Goal: Transaction & Acquisition: Purchase product/service

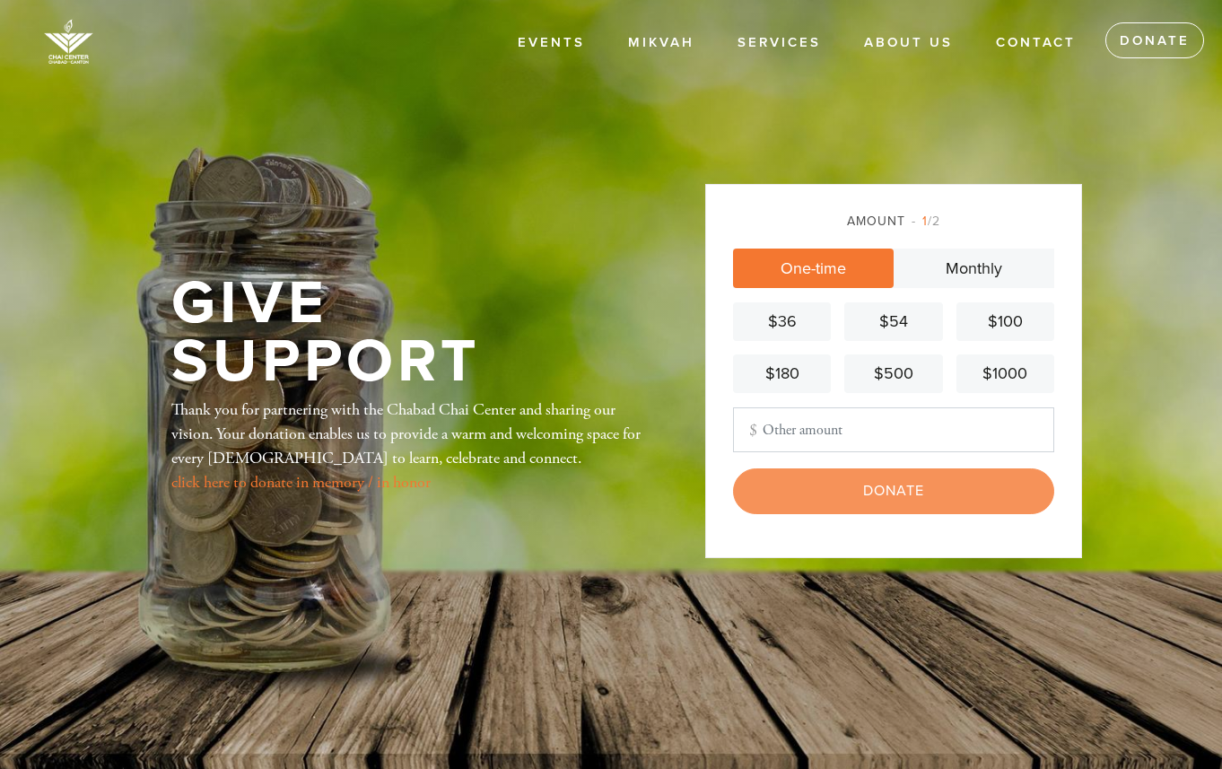
type input "360"
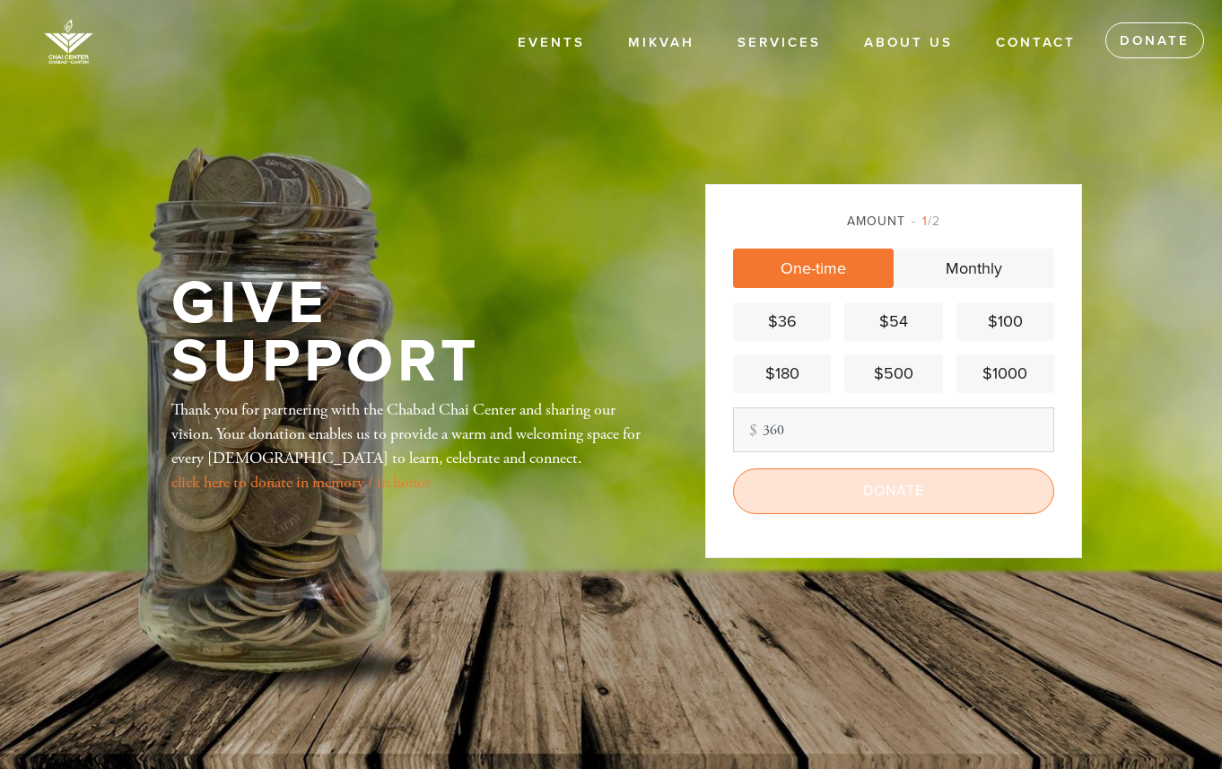
click at [881, 501] on input "Donate" at bounding box center [893, 490] width 321 height 45
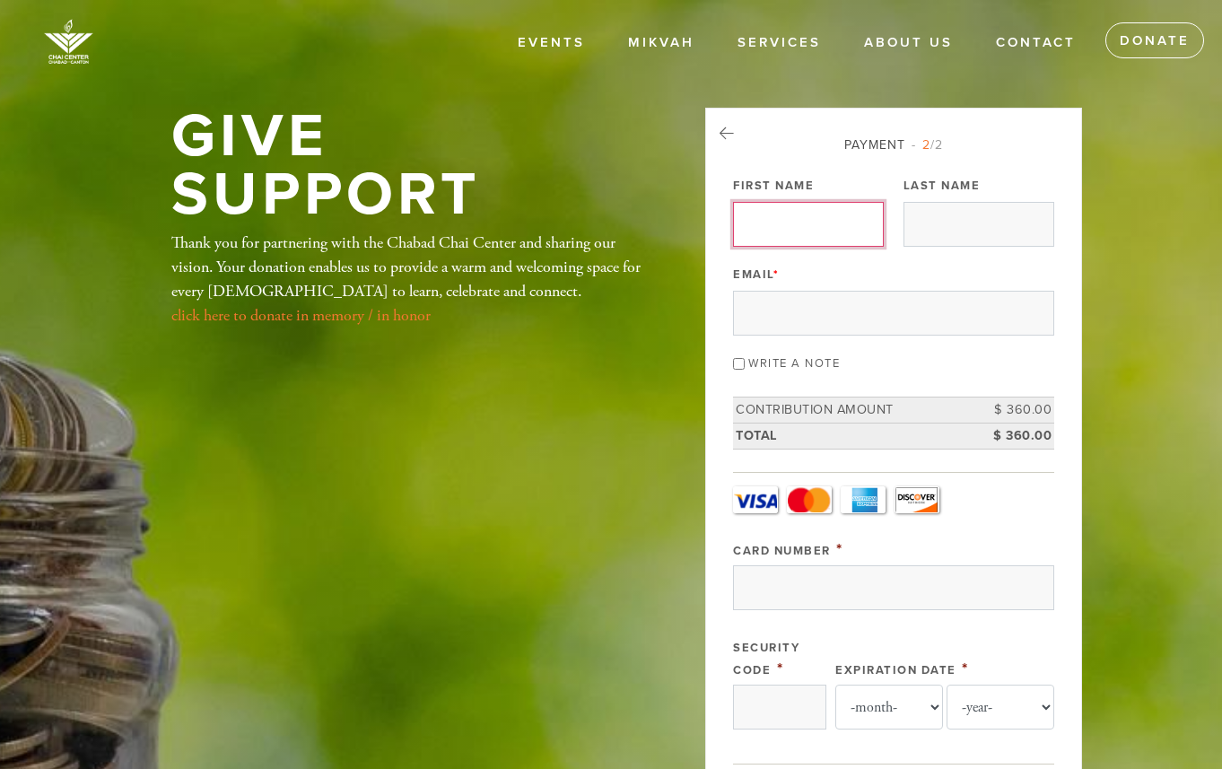
click at [813, 231] on input "First Name" at bounding box center [808, 224] width 151 height 45
type input "[PERSON_NAME]"
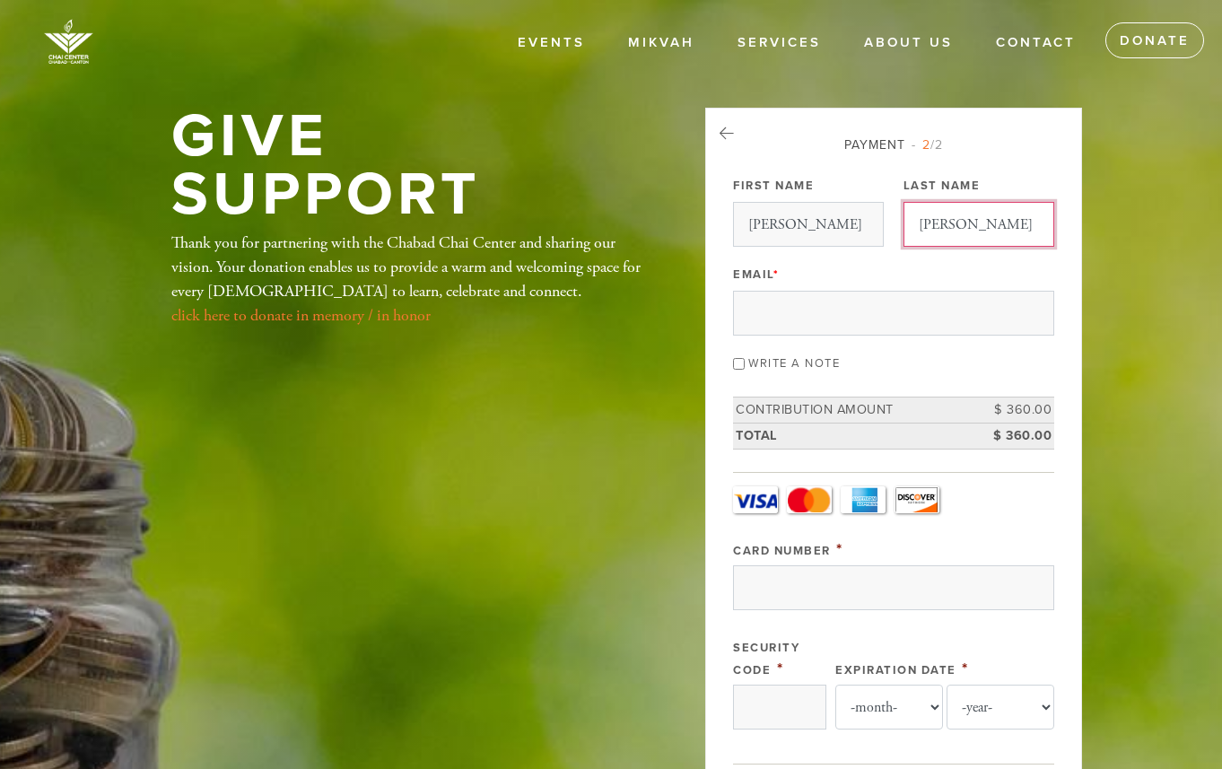
type input "[PERSON_NAME]"
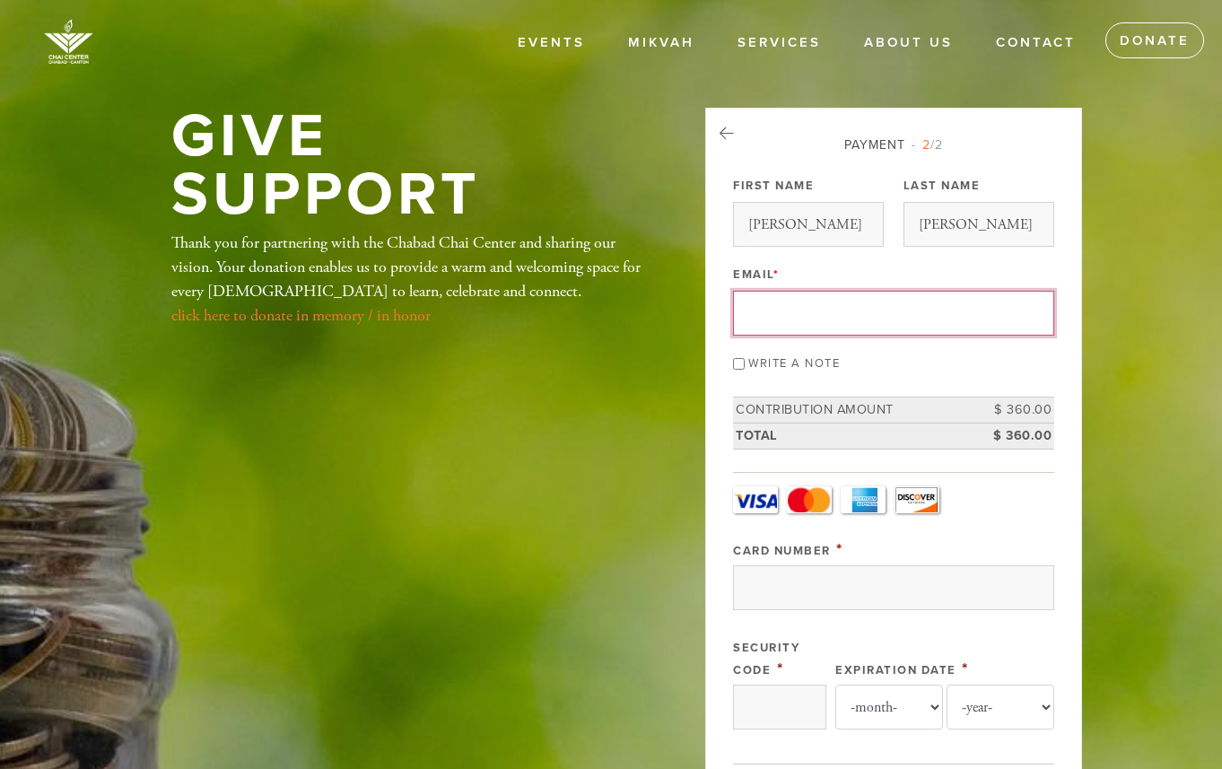
type input "[EMAIL_ADDRESS][DOMAIN_NAME]"
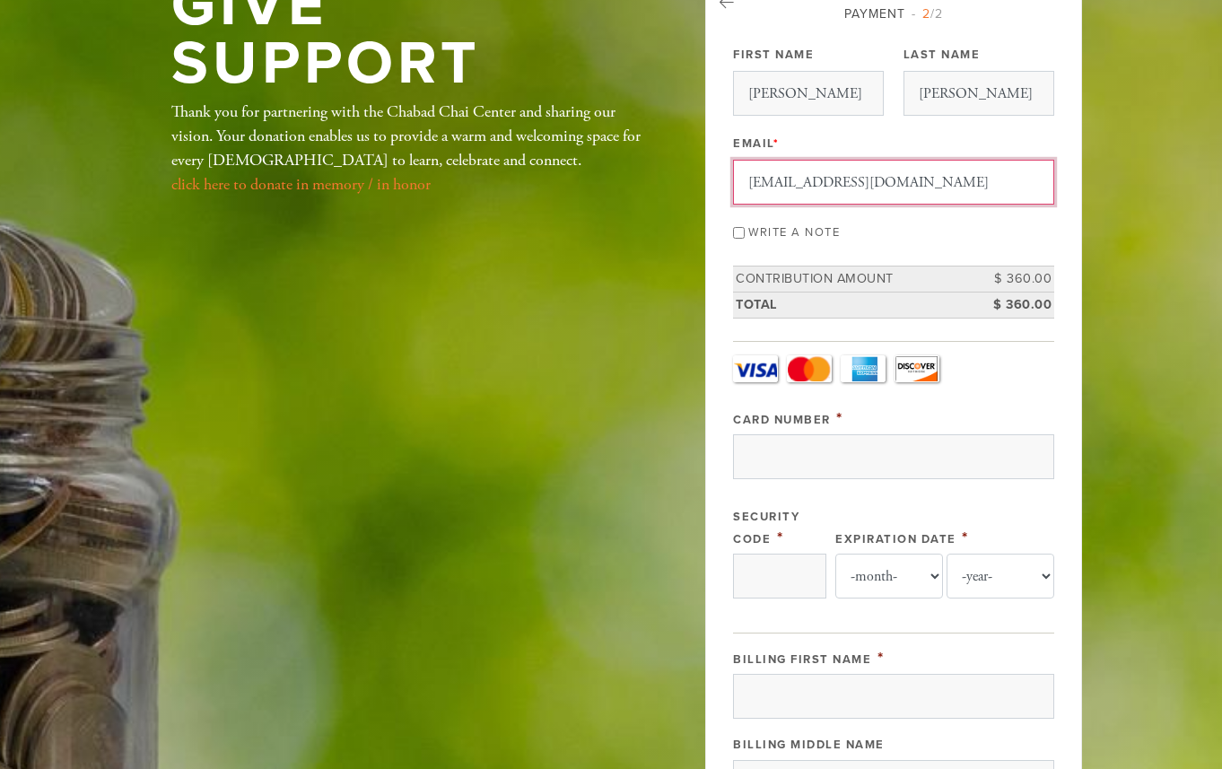
scroll to position [168, 0]
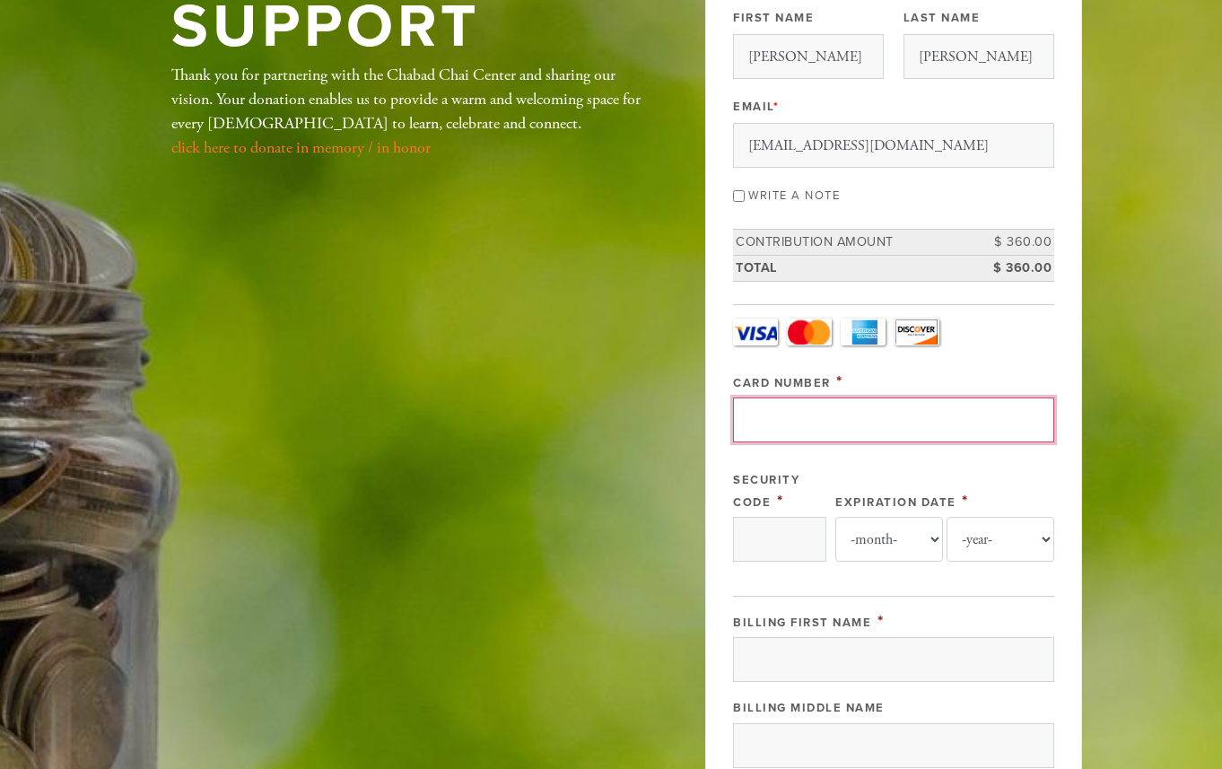
click at [916, 414] on input "Card Number" at bounding box center [893, 419] width 321 height 45
type input "[CREDIT_CARD_NUMBER]"
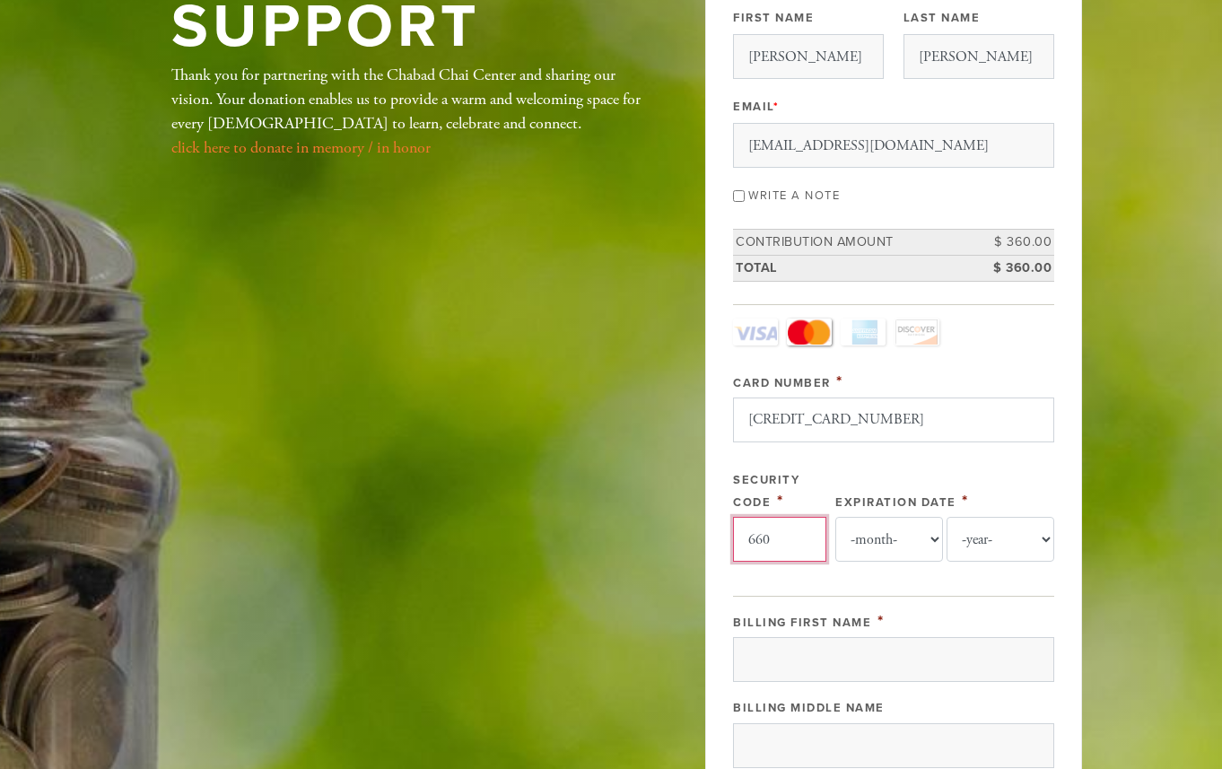
type input "660"
click at [909, 537] on select "-month- Jan Feb Mar Apr May Jun [DATE] Aug Sep Oct Nov Dec" at bounding box center [889, 539] width 108 height 45
select select "10"
click at [835, 517] on select "-month- Jan Feb Mar Apr May Jun [DATE] Aug Sep Oct Nov Dec" at bounding box center [889, 539] width 108 height 45
click at [1005, 548] on select "-year- 2025 2026 2027 2028 2029 2030 2031 2032 2033 2034 2035" at bounding box center [1000, 539] width 108 height 45
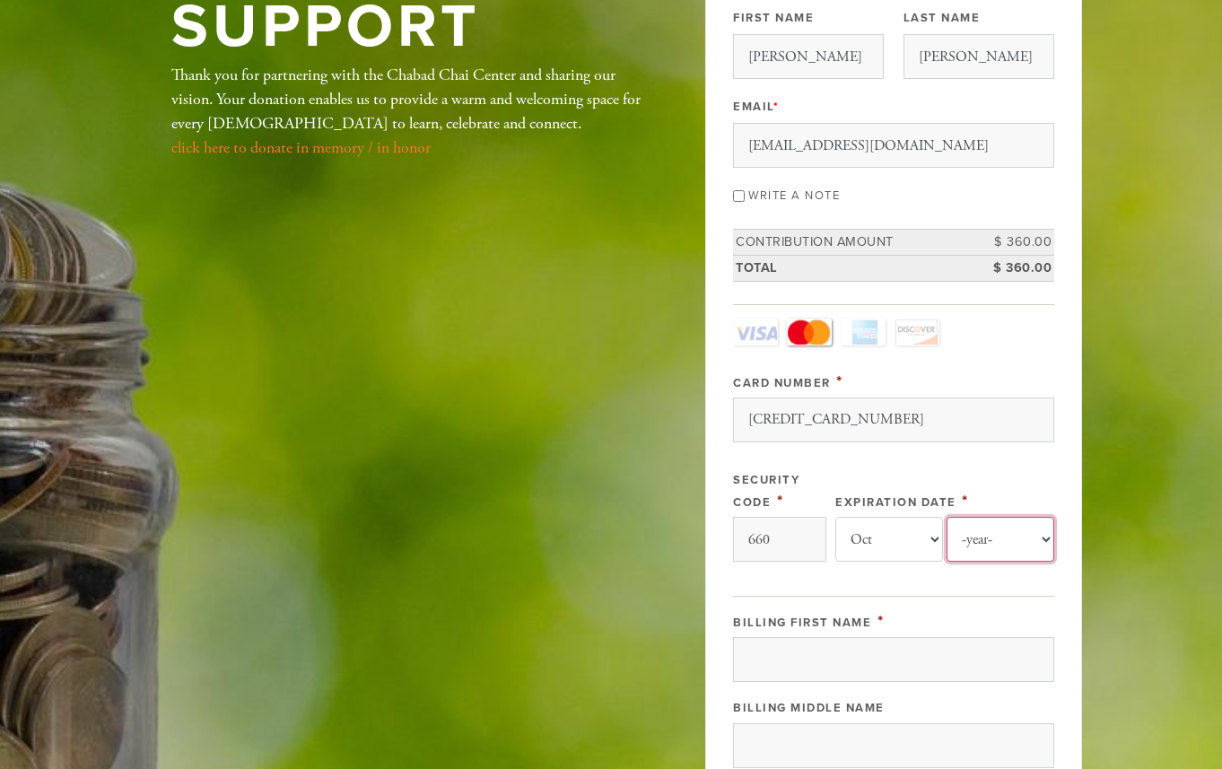
select select "2027"
click at [946, 517] on select "-year- 2025 2026 2027 2028 2029 2030 2031 2032 2033 2034 2035" at bounding box center [1000, 539] width 108 height 45
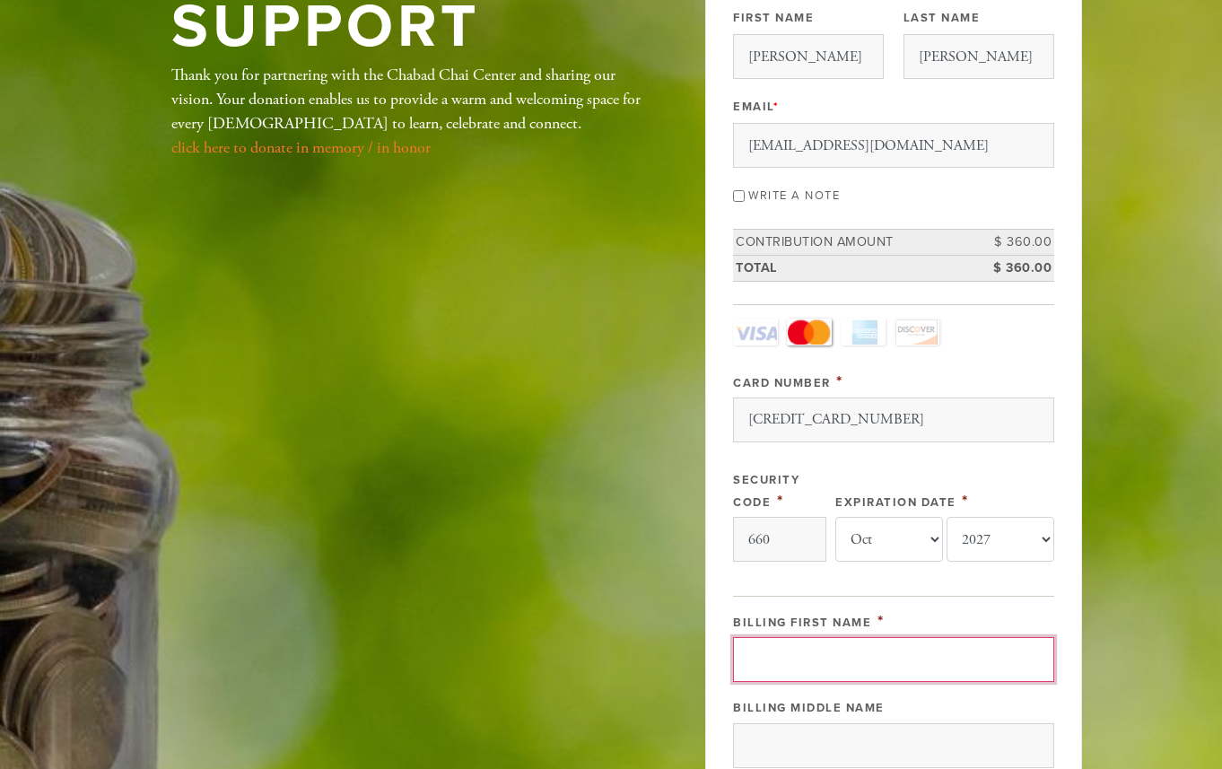
click at [890, 679] on input "Billing First Name" at bounding box center [893, 659] width 321 height 45
type input "[PERSON_NAME]"
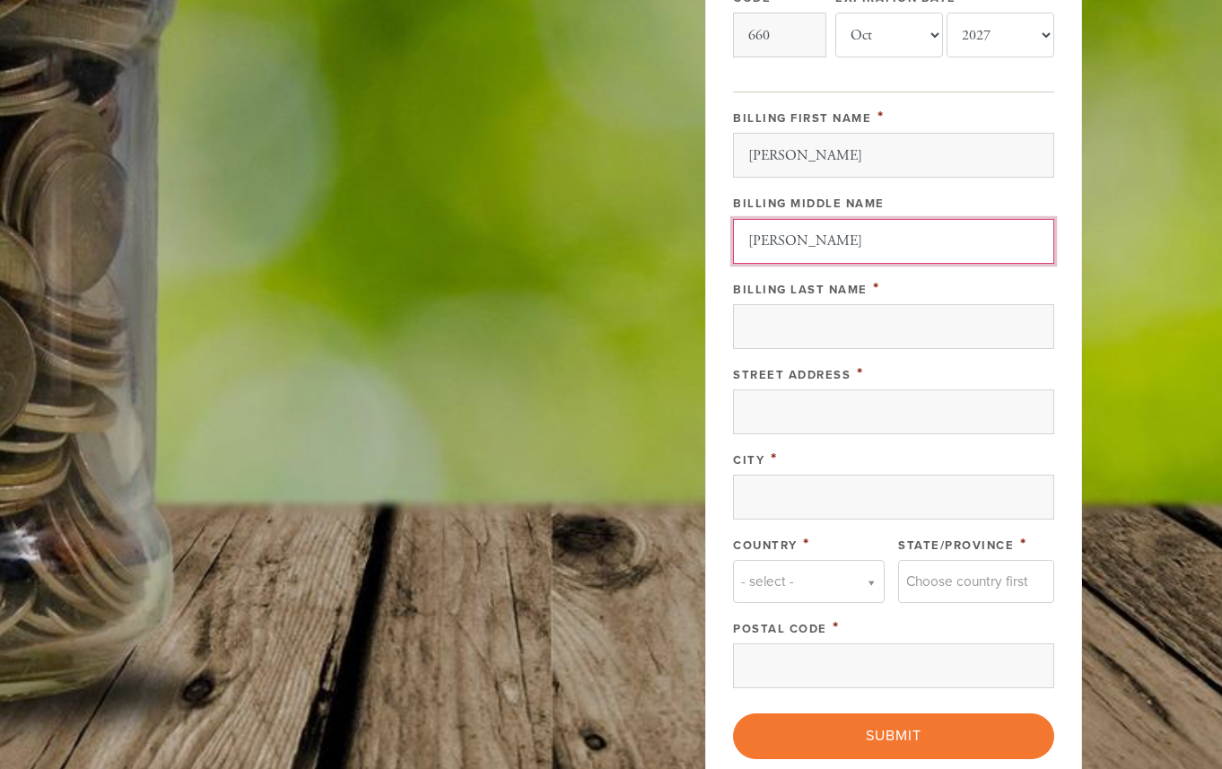
scroll to position [714, 0]
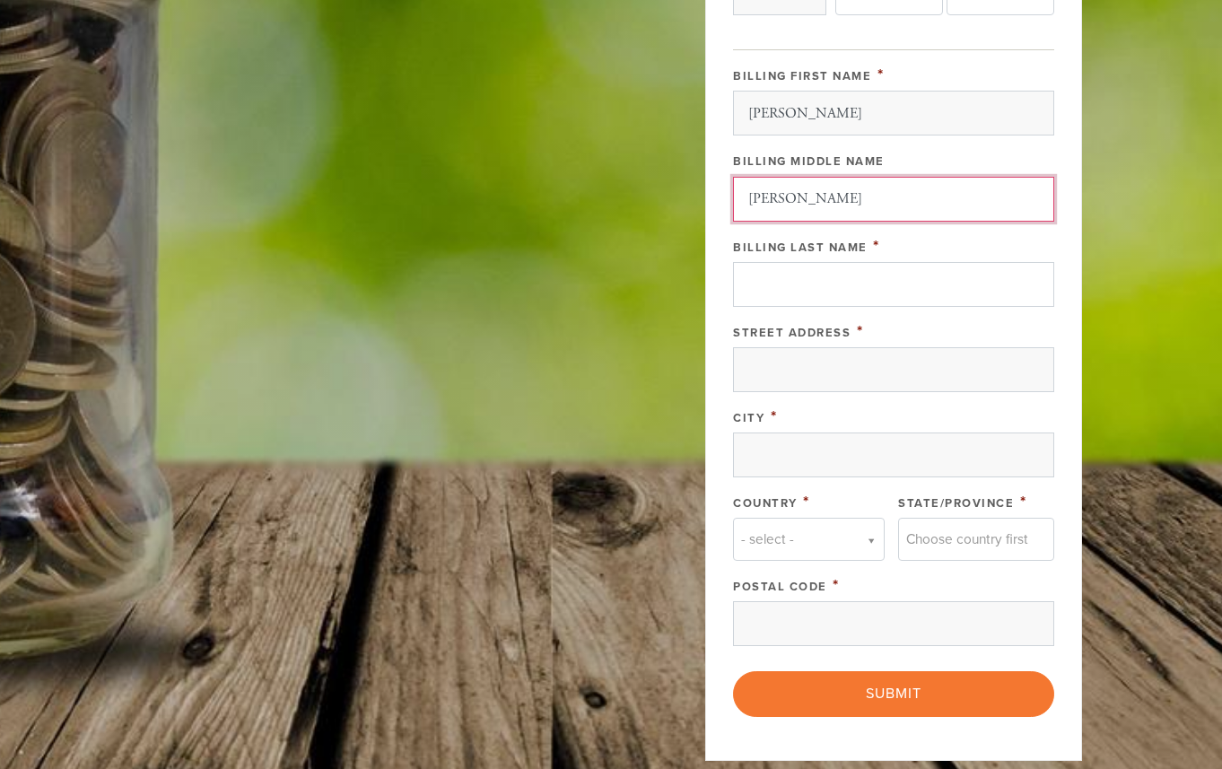
type input "[PERSON_NAME]"
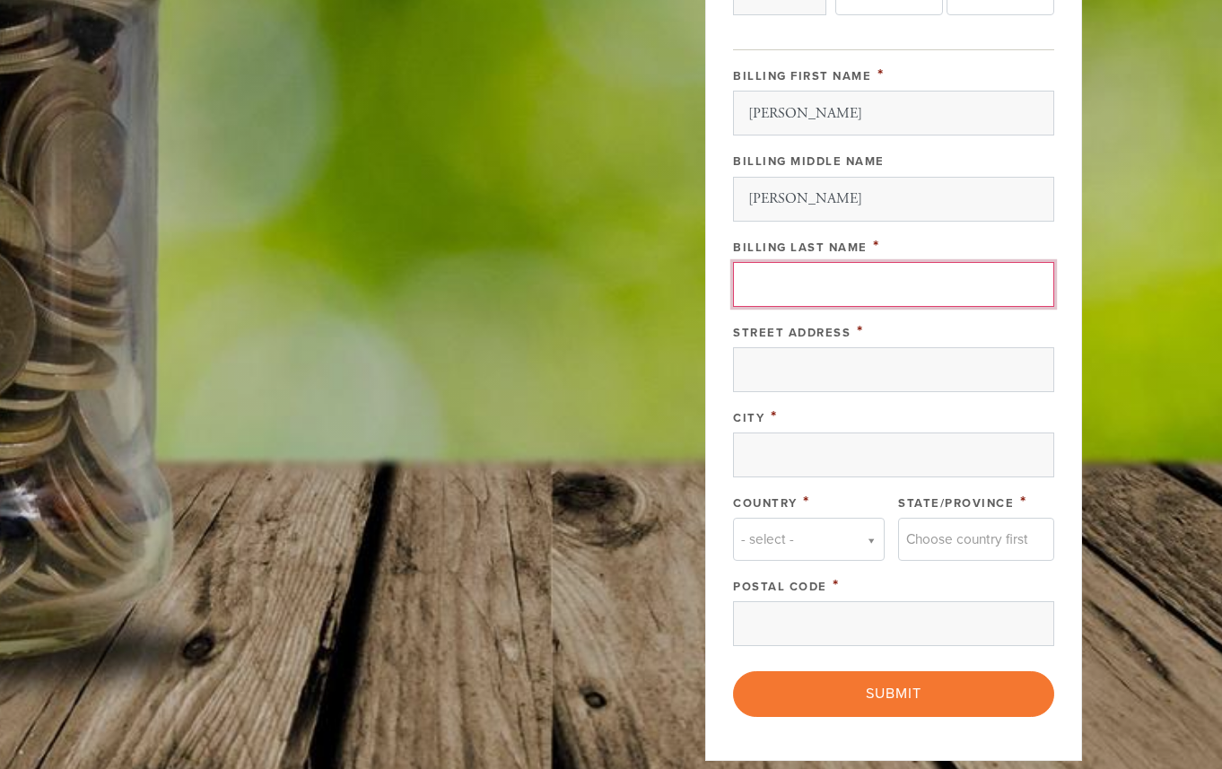
click at [825, 292] on input "Billing Last Name" at bounding box center [893, 284] width 321 height 45
click at [763, 215] on input "[PERSON_NAME]" at bounding box center [893, 199] width 321 height 45
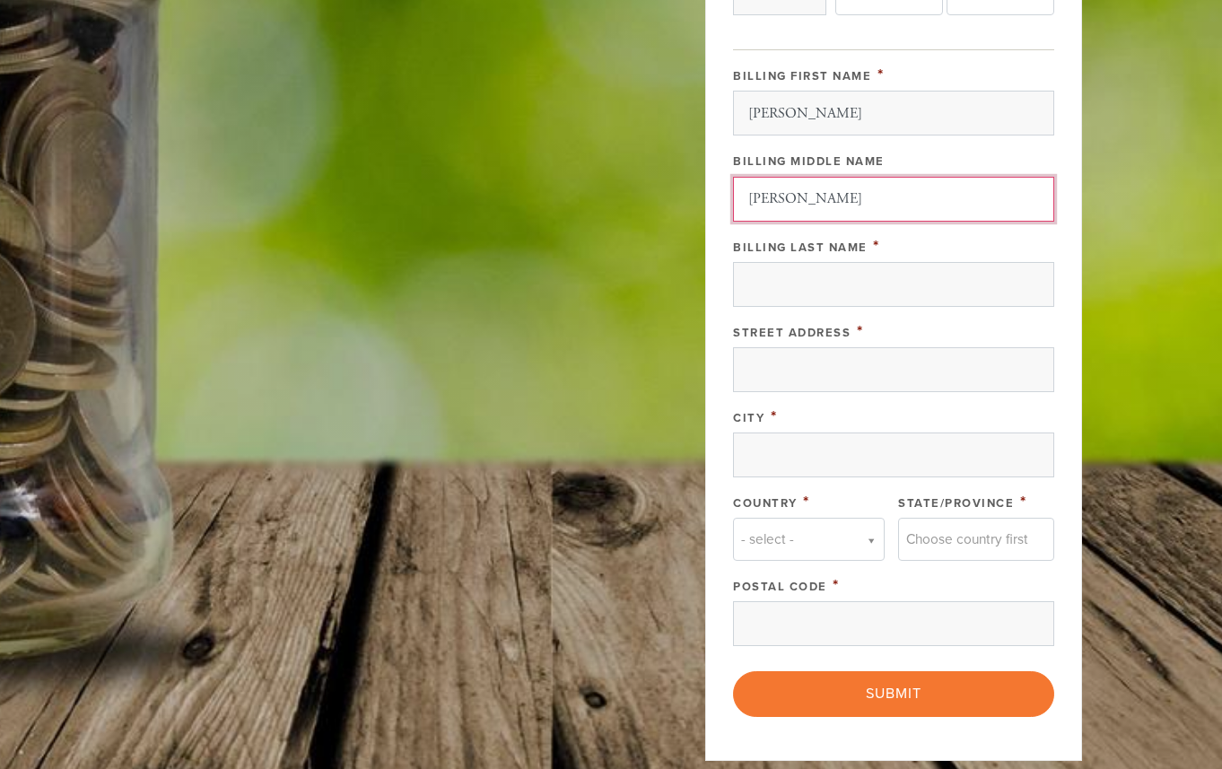
click at [772, 196] on input "[PERSON_NAME]" at bounding box center [893, 199] width 321 height 45
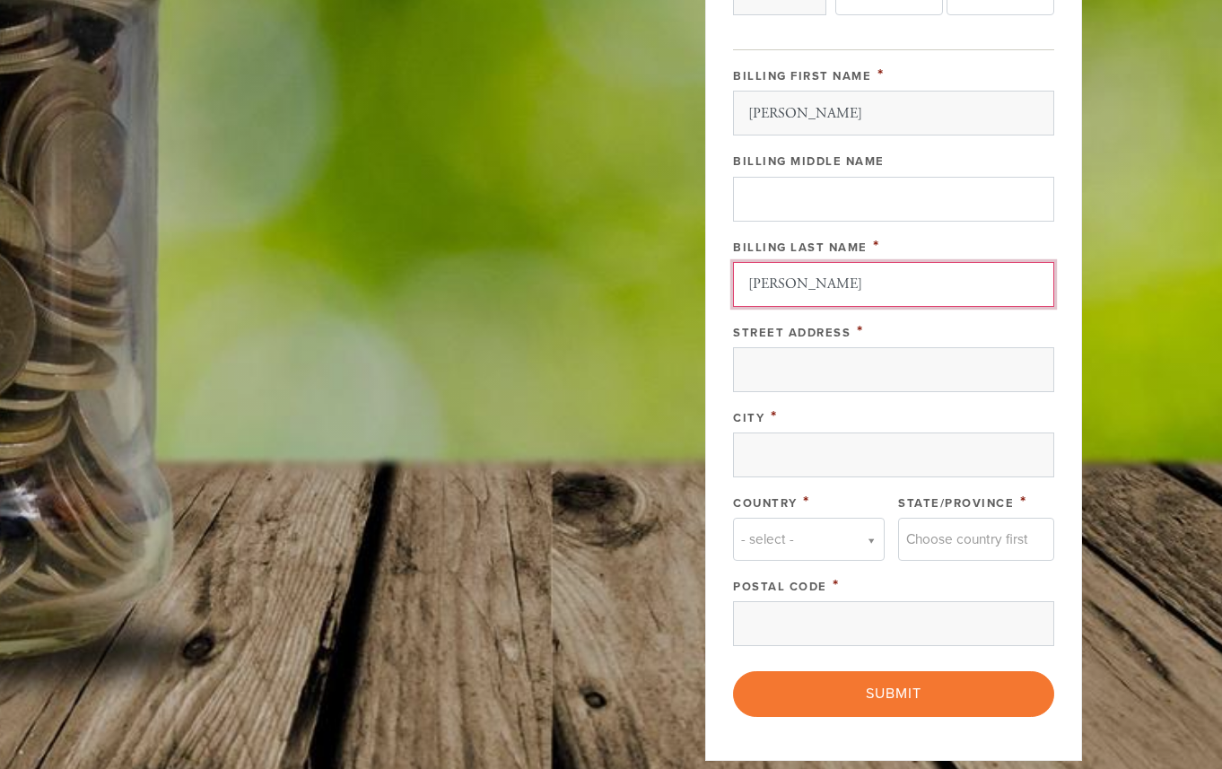
type input "[PERSON_NAME]"
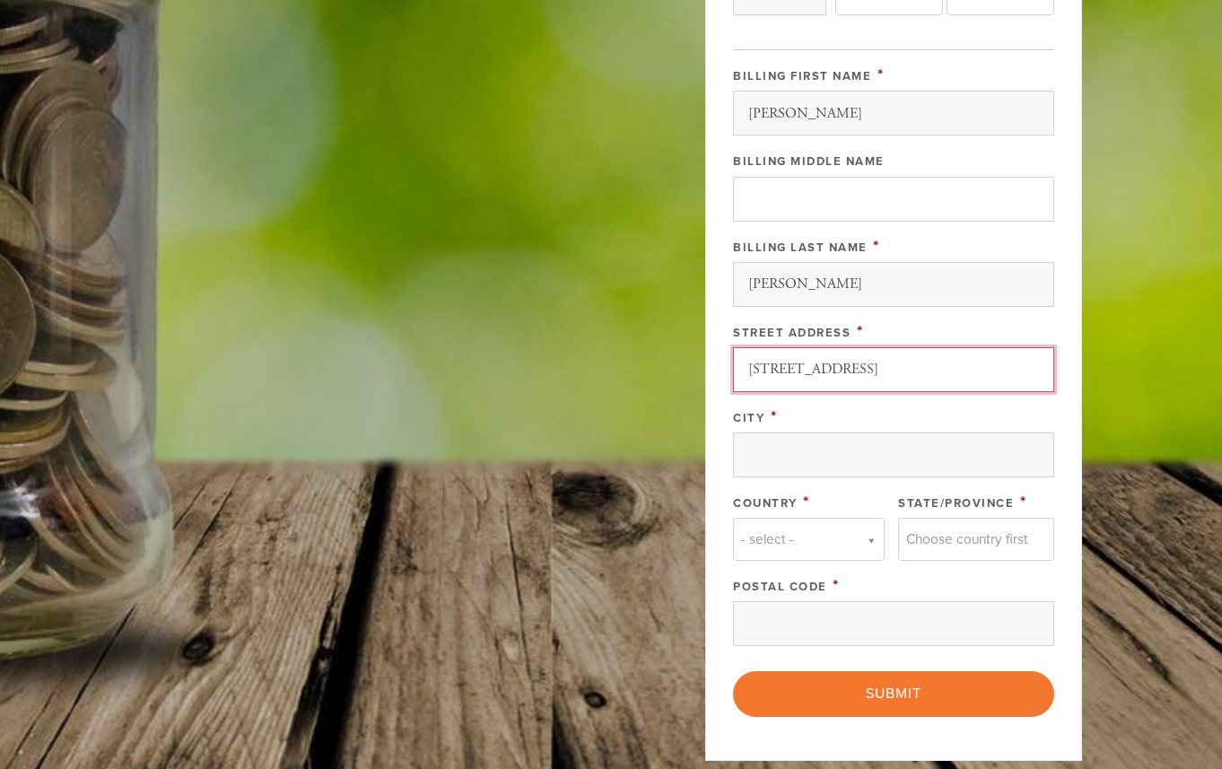
type input "[STREET_ADDRESS]"
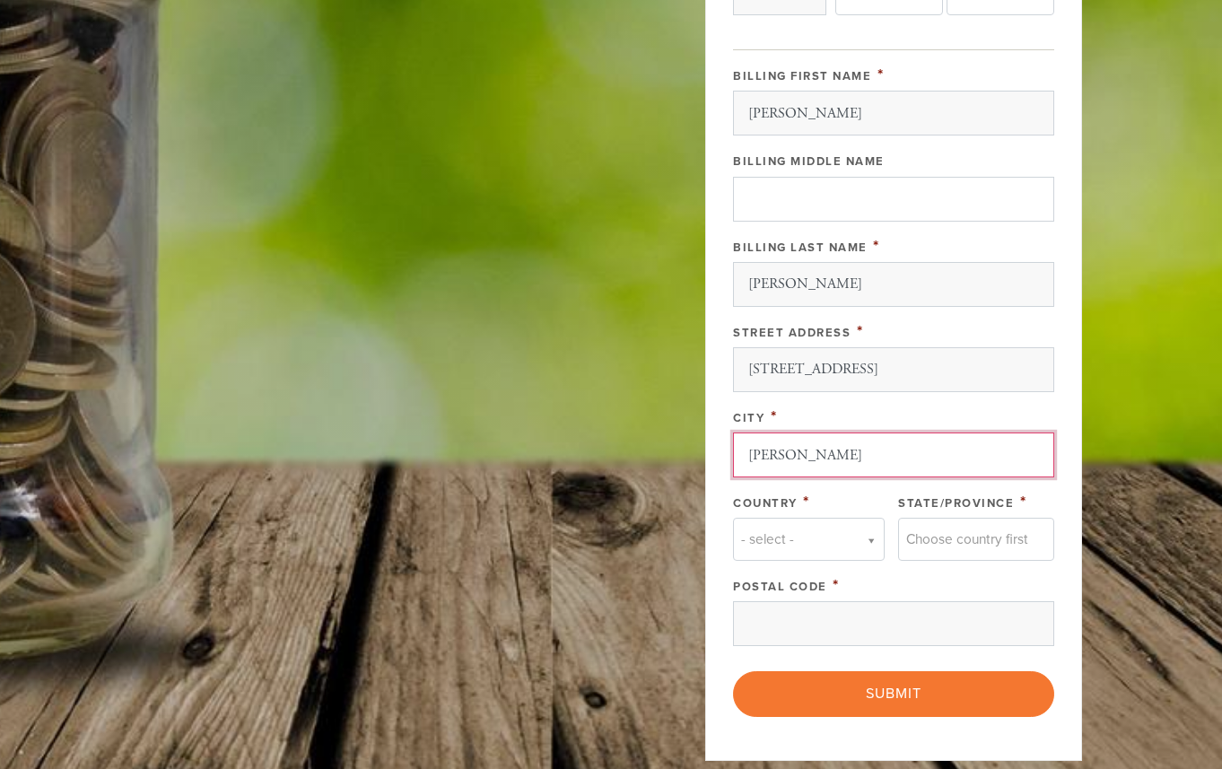
type input "[PERSON_NAME]"
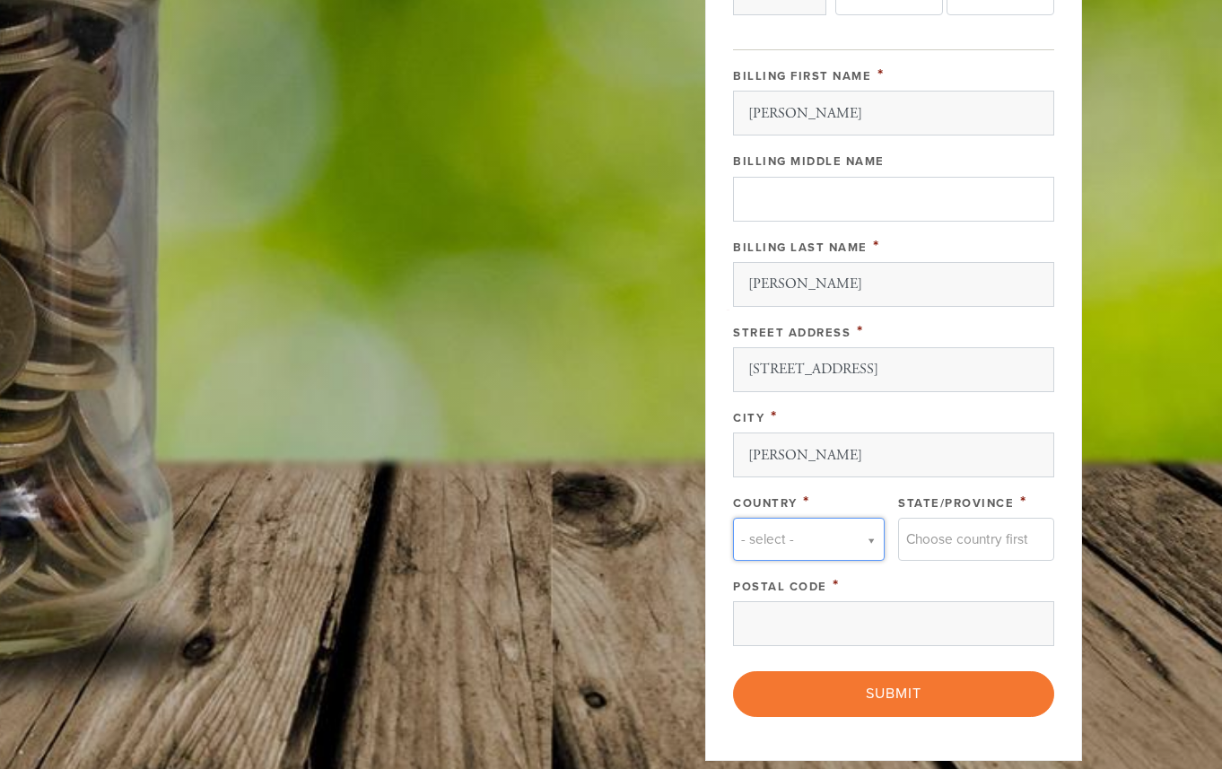
type input "u"
type input "uu"
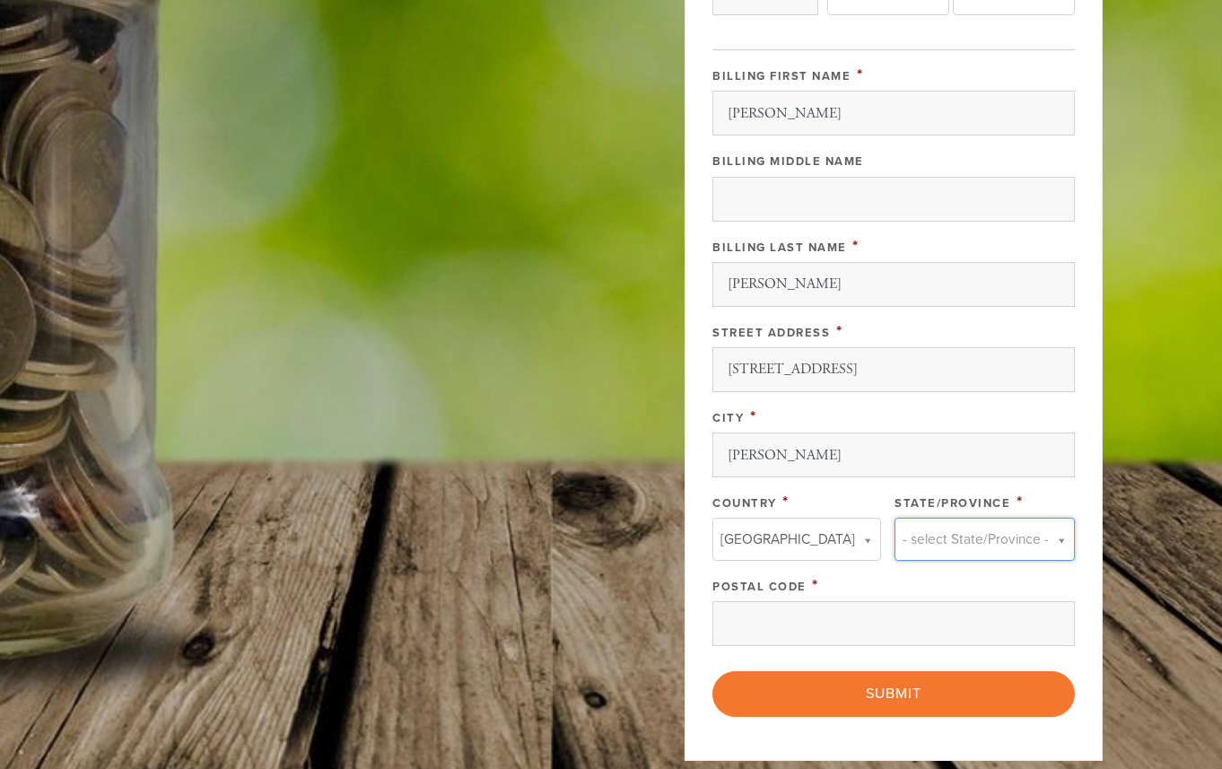
type input "m"
type input "mass"
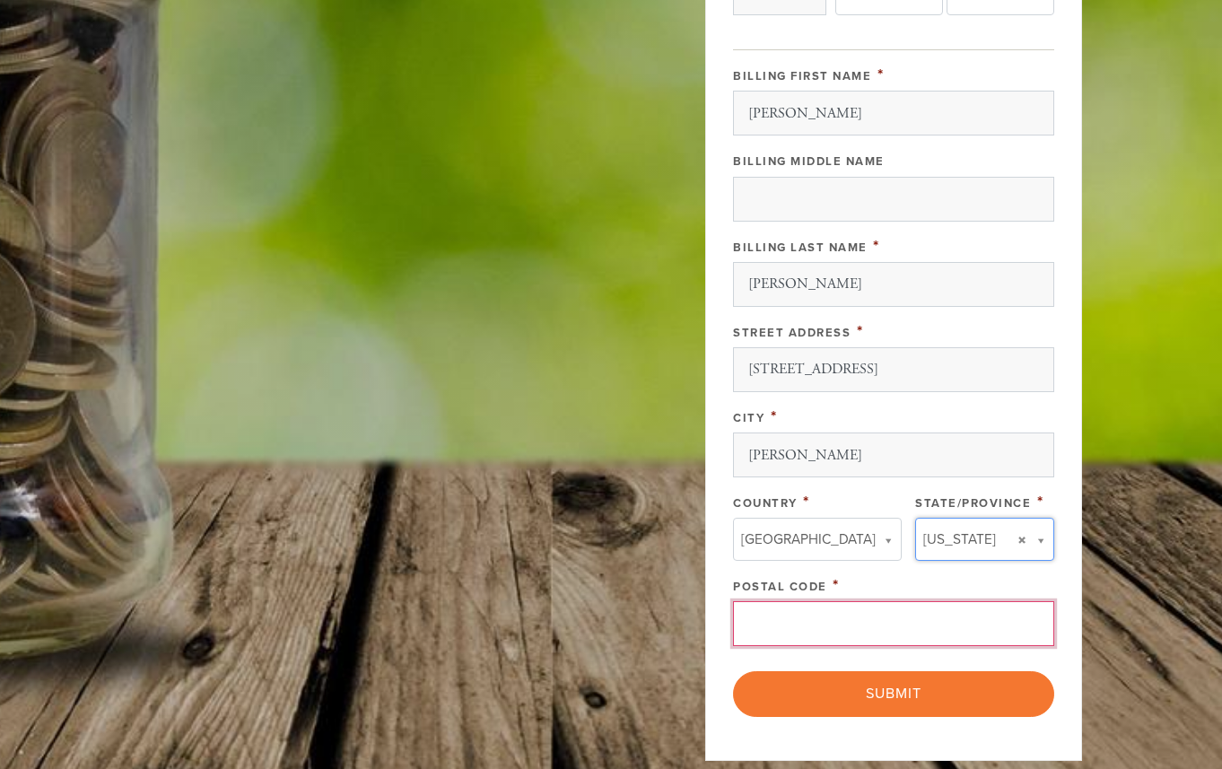
click at [770, 619] on input "Postal Code" at bounding box center [893, 623] width 321 height 45
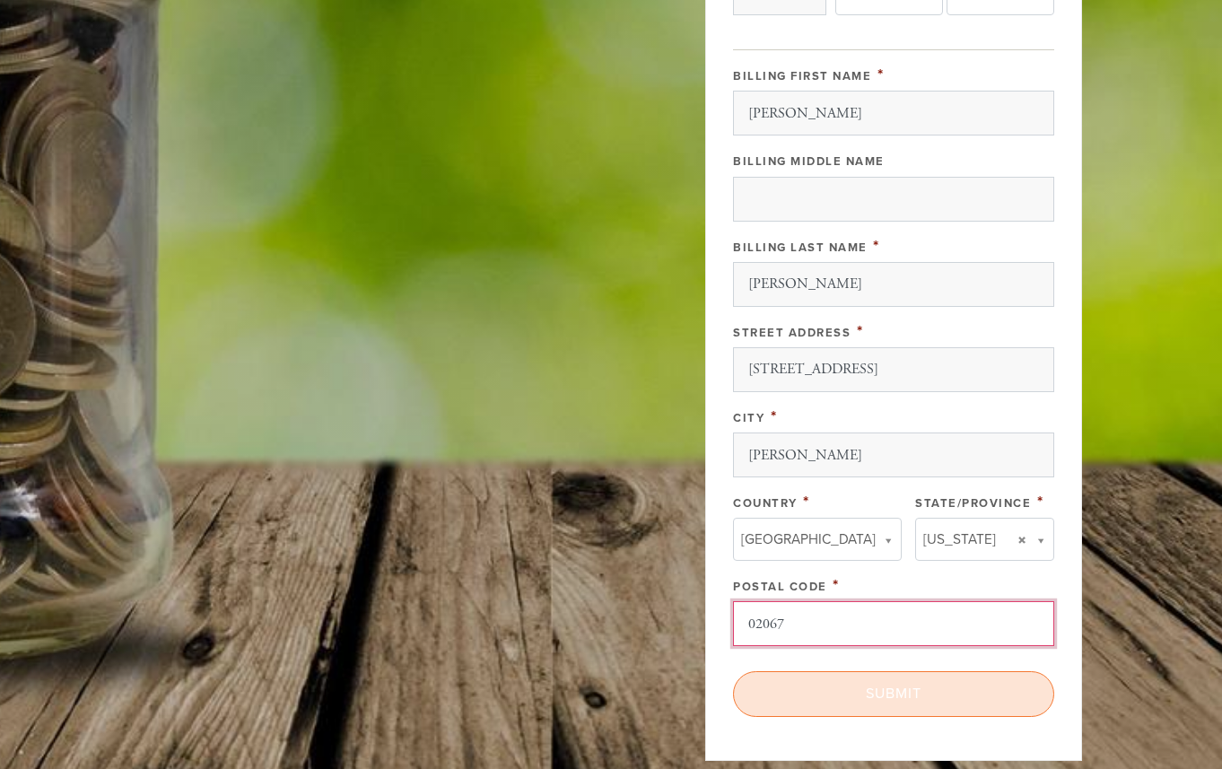
type input "02067"
click at [871, 685] on input "Submit" at bounding box center [893, 693] width 321 height 45
